Goal: Transaction & Acquisition: Purchase product/service

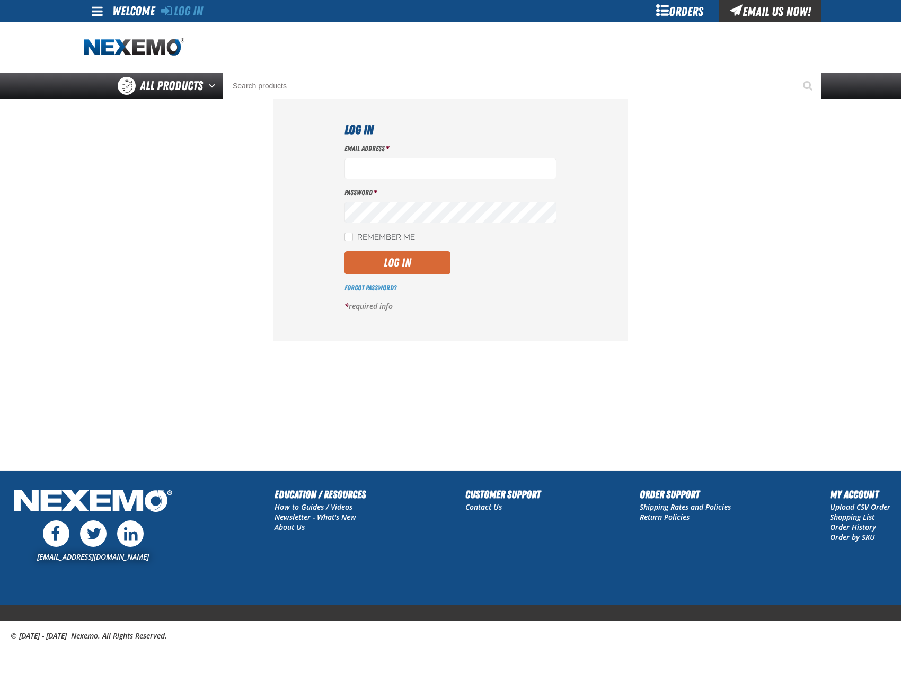
type input "mglazier@vtaig.com"
click at [403, 257] on button "Log In" at bounding box center [398, 262] width 106 height 23
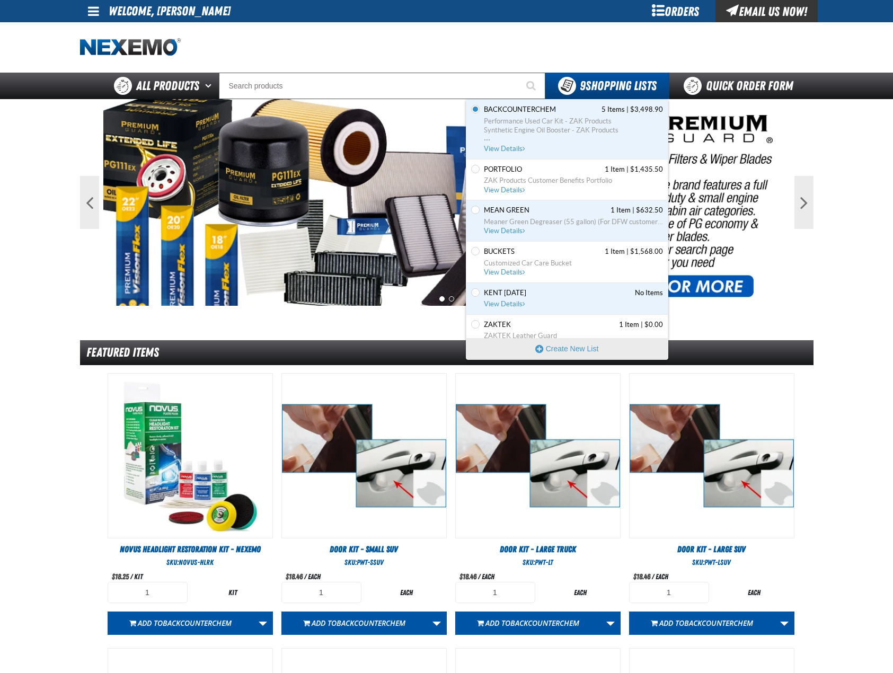
click at [540, 163] on div "Set the PORTFOLIO as Default PORTFOLIO 1 Item | $1,435.50 ZAK Products Customer…" at bounding box center [567, 180] width 201 height 41
click at [525, 172] on span "PORTFOLIO" at bounding box center [505, 170] width 42 height 10
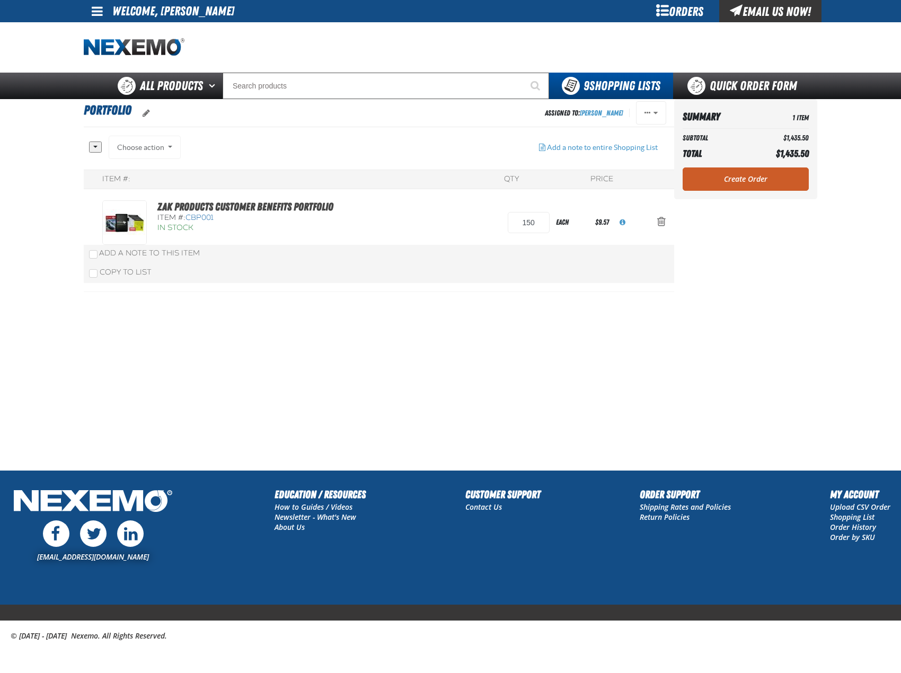
click at [724, 175] on link "Create Order" at bounding box center [746, 179] width 126 height 23
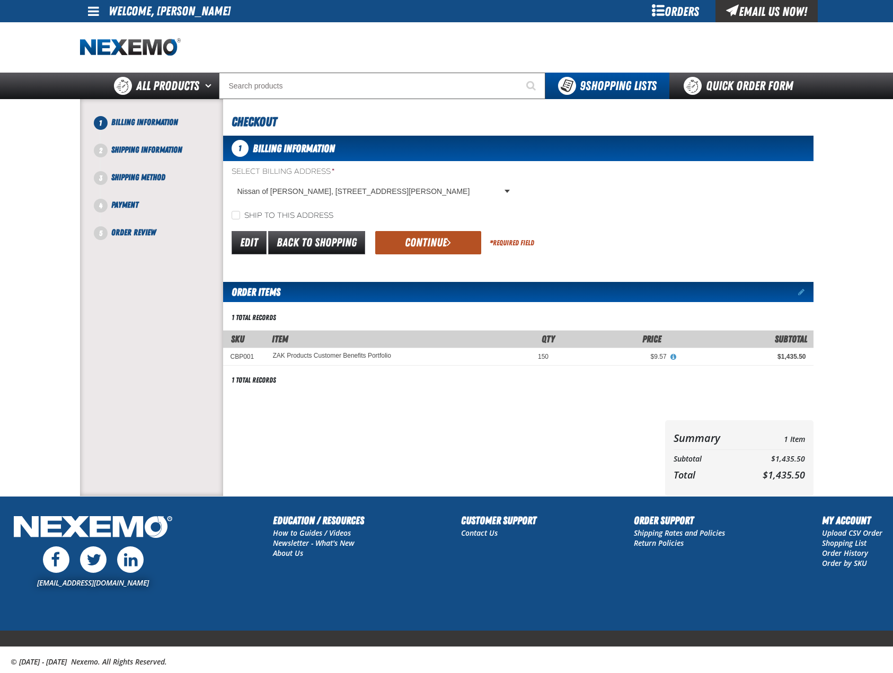
click at [434, 242] on button "Continue" at bounding box center [428, 242] width 106 height 23
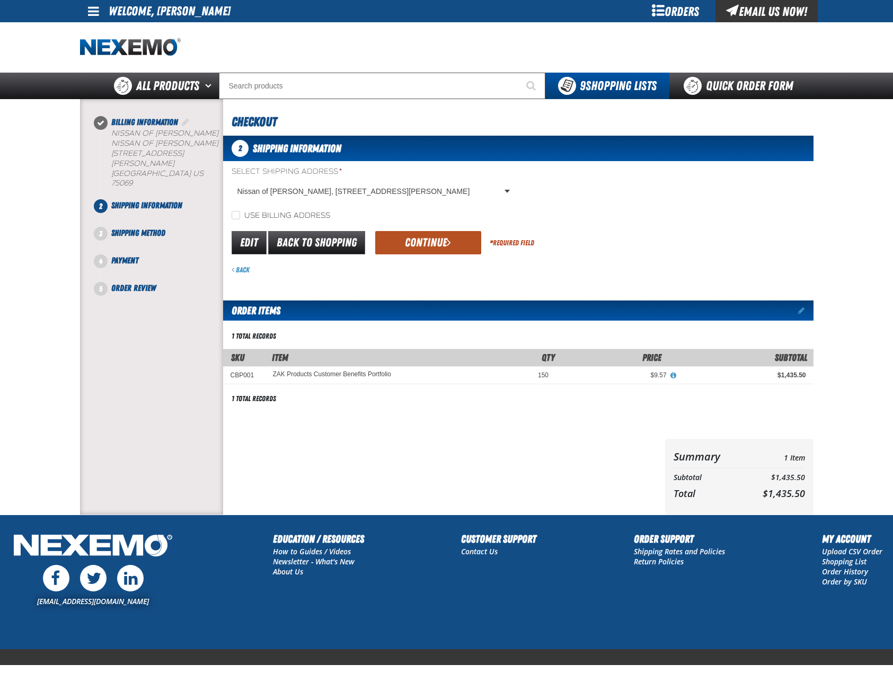
click at [428, 245] on button "Continue" at bounding box center [428, 242] width 106 height 23
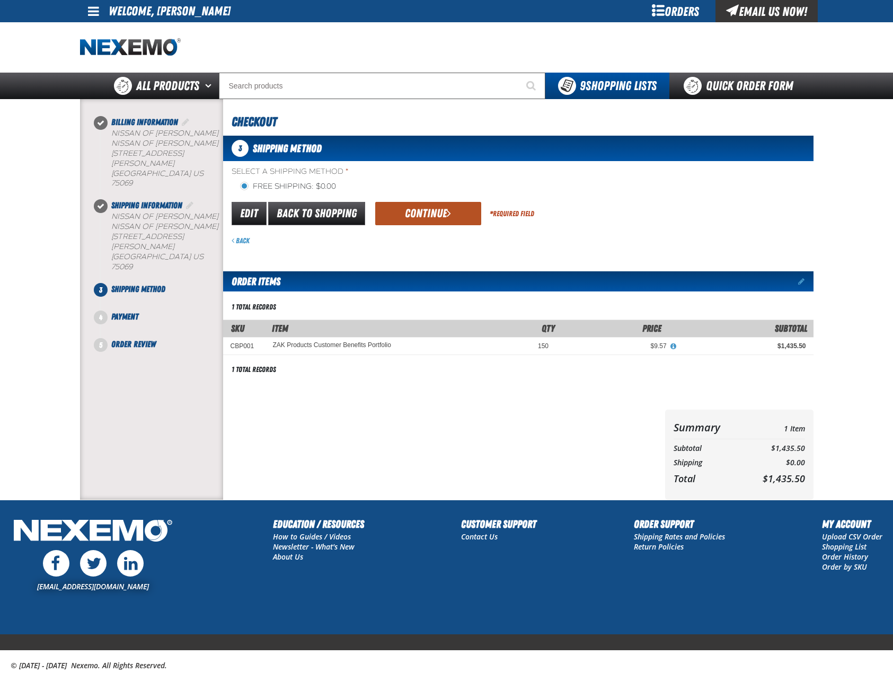
click at [425, 216] on button "Continue" at bounding box center [428, 213] width 106 height 23
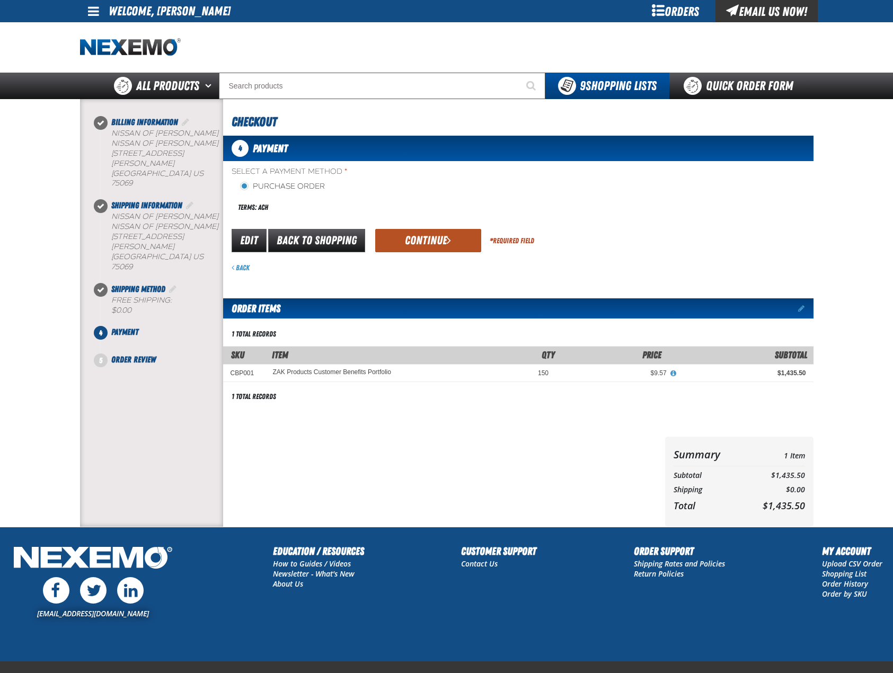
click at [403, 232] on button "Continue" at bounding box center [428, 240] width 106 height 23
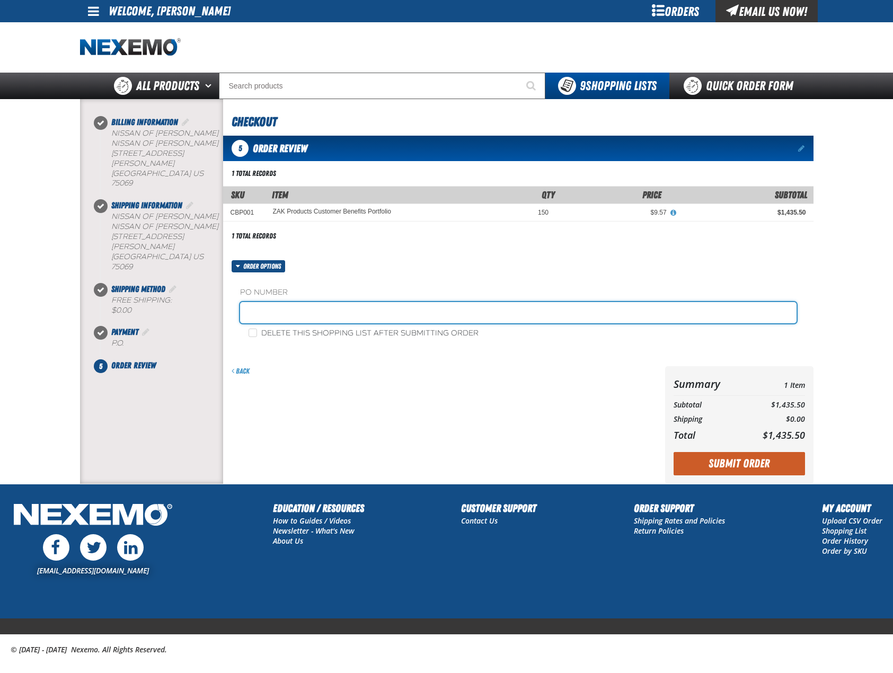
click at [332, 317] on input "text" at bounding box center [518, 312] width 557 height 21
type input "0902PORT"
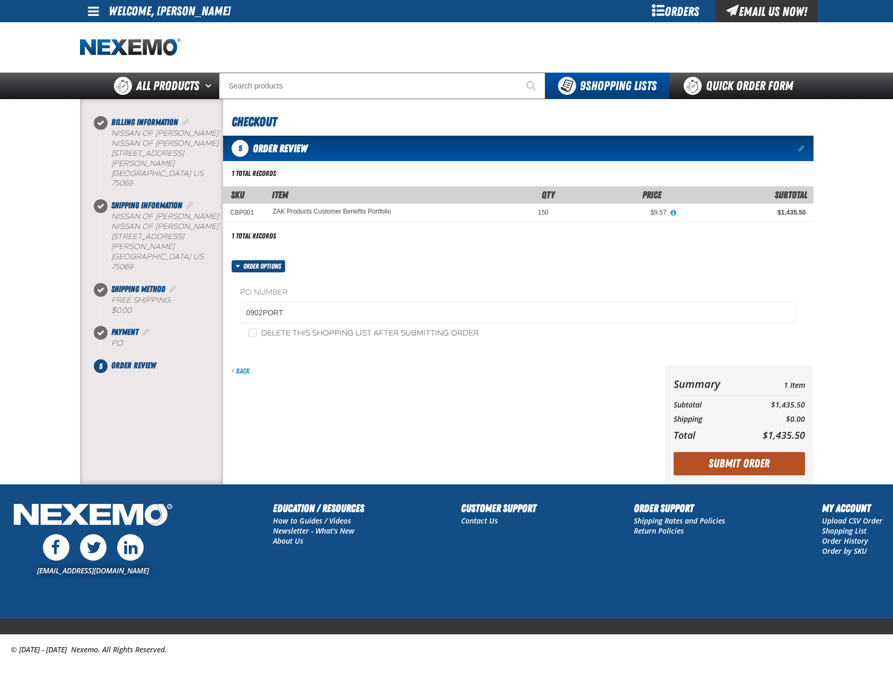
click at [726, 467] on button "Submit Order" at bounding box center [739, 463] width 131 height 23
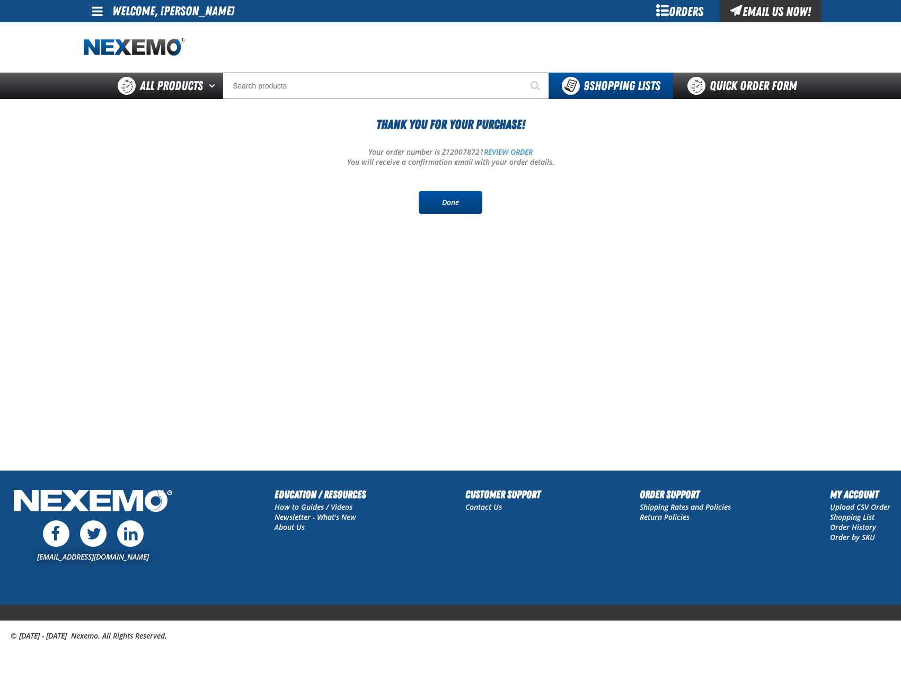
click at [459, 203] on link "Done" at bounding box center [451, 202] width 64 height 23
